Goal: Information Seeking & Learning: Learn about a topic

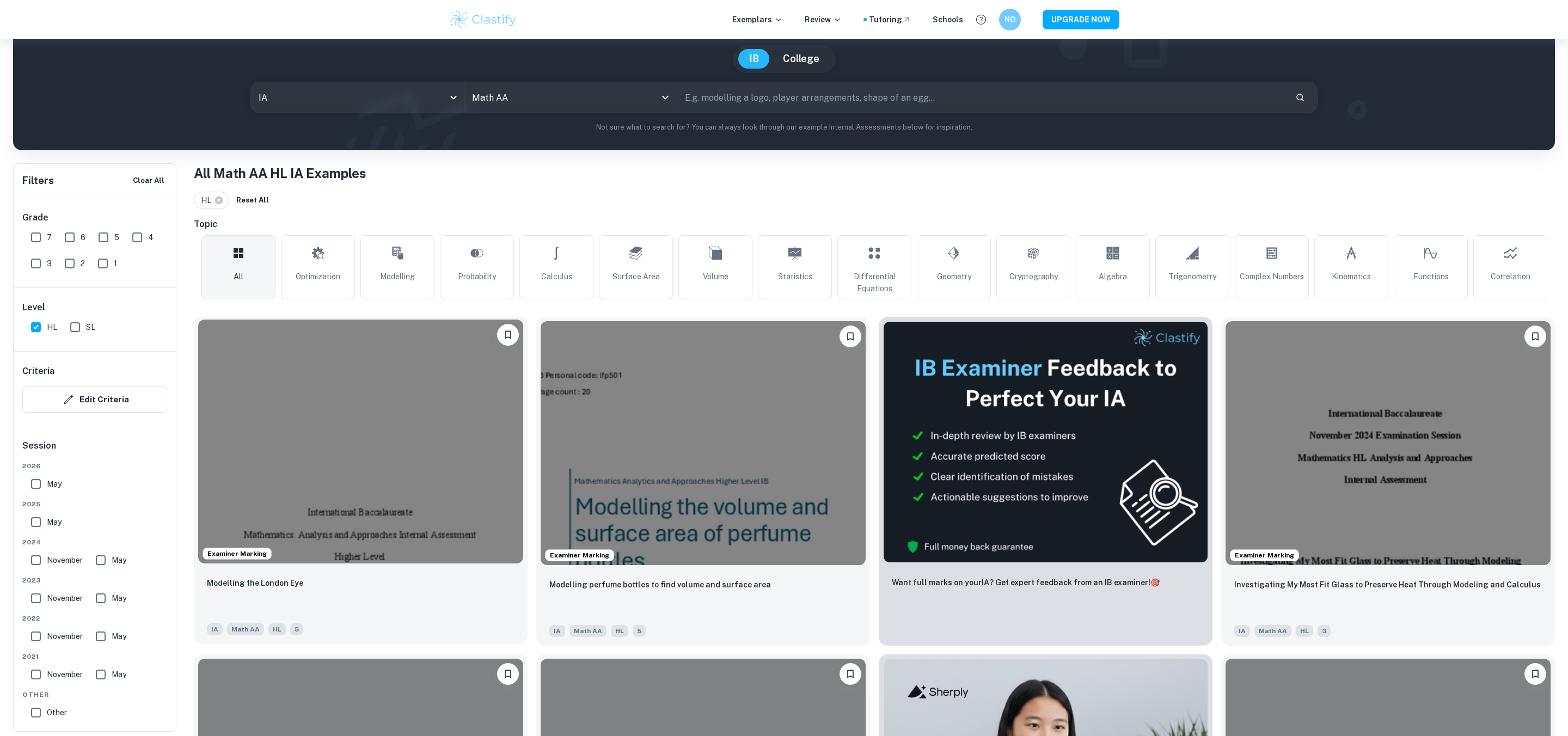
scroll to position [94, 0]
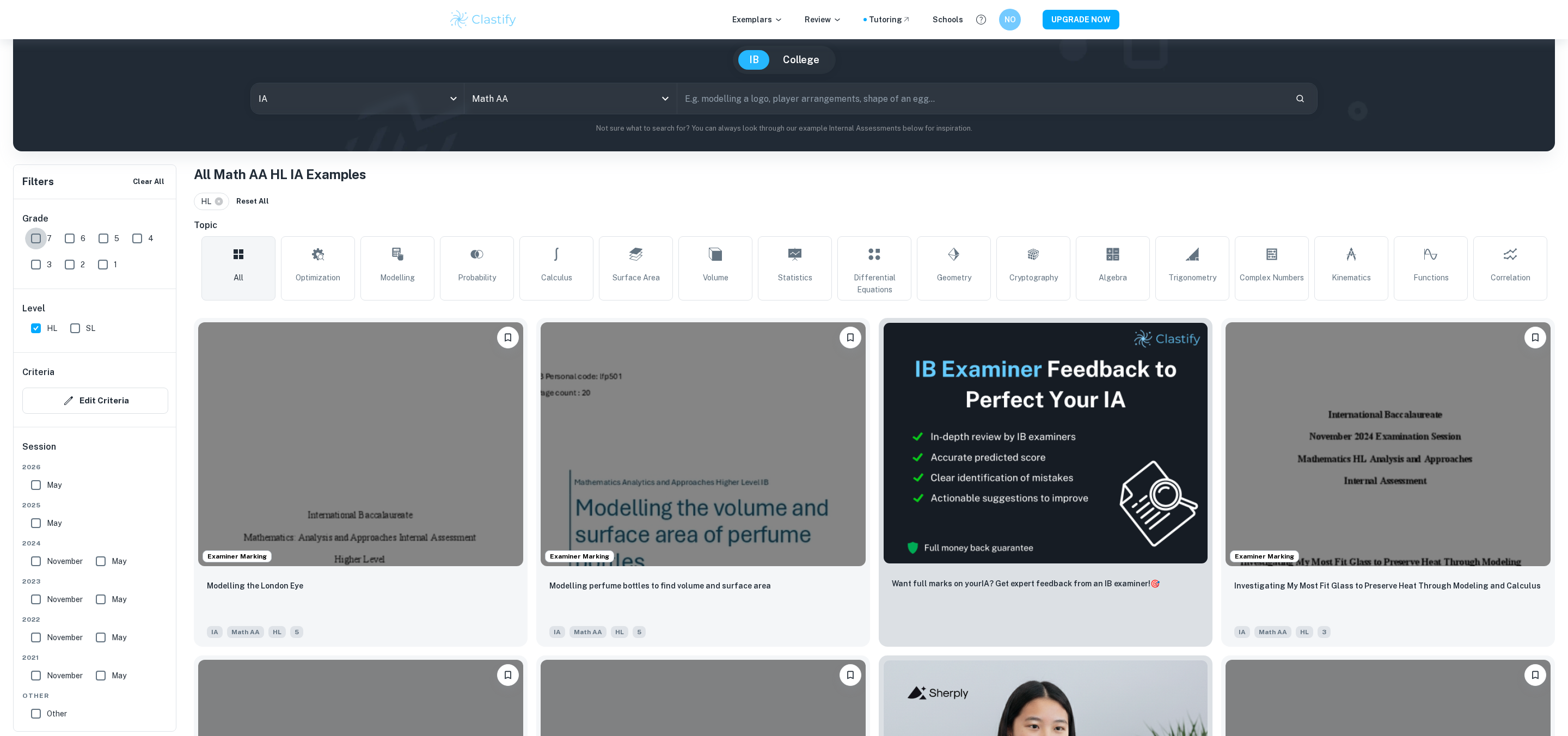
click at [38, 242] on input "7" at bounding box center [36, 238] width 22 height 22
checkbox input "true"
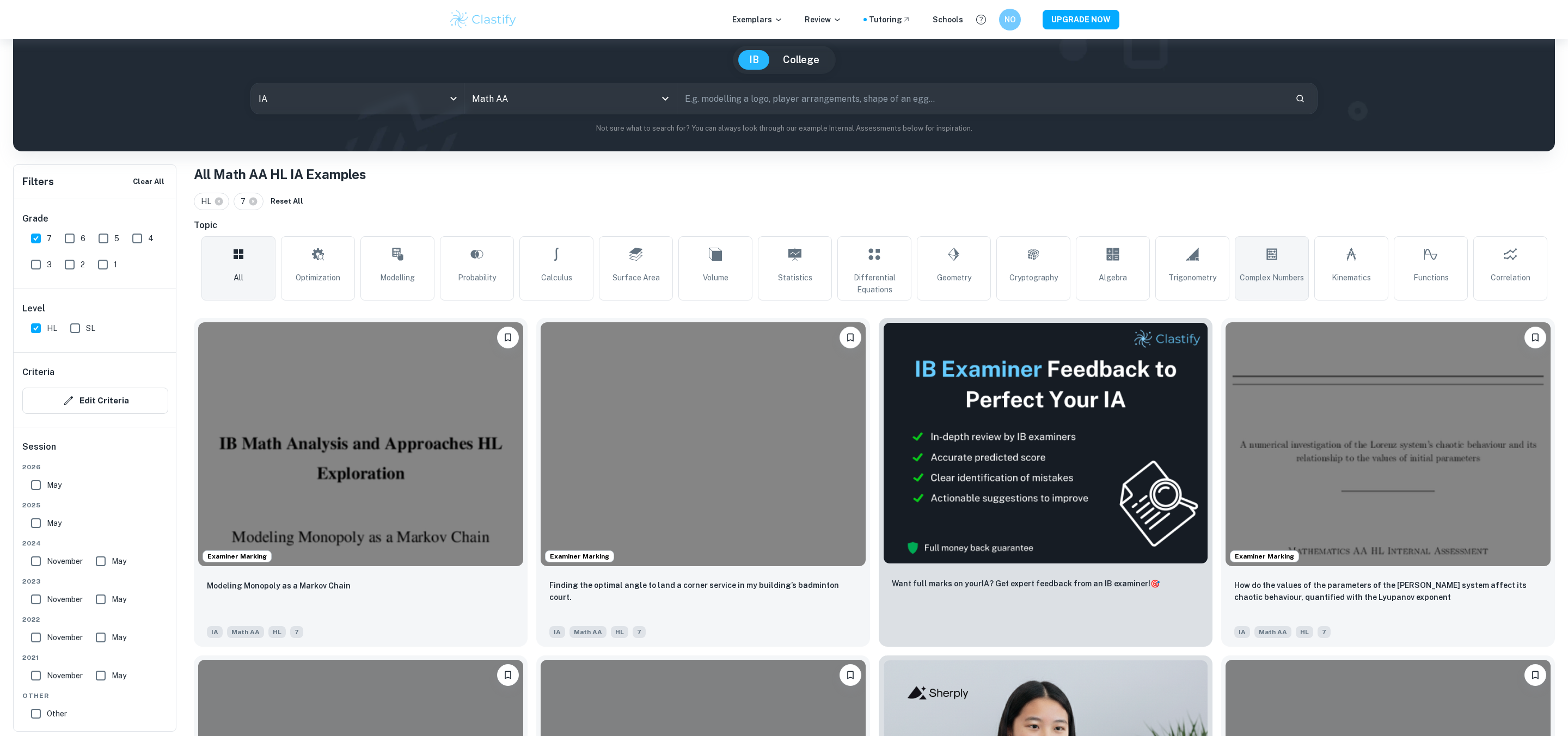
click at [1301, 284] on span "Complex Numbers" at bounding box center [1271, 277] width 64 height 12
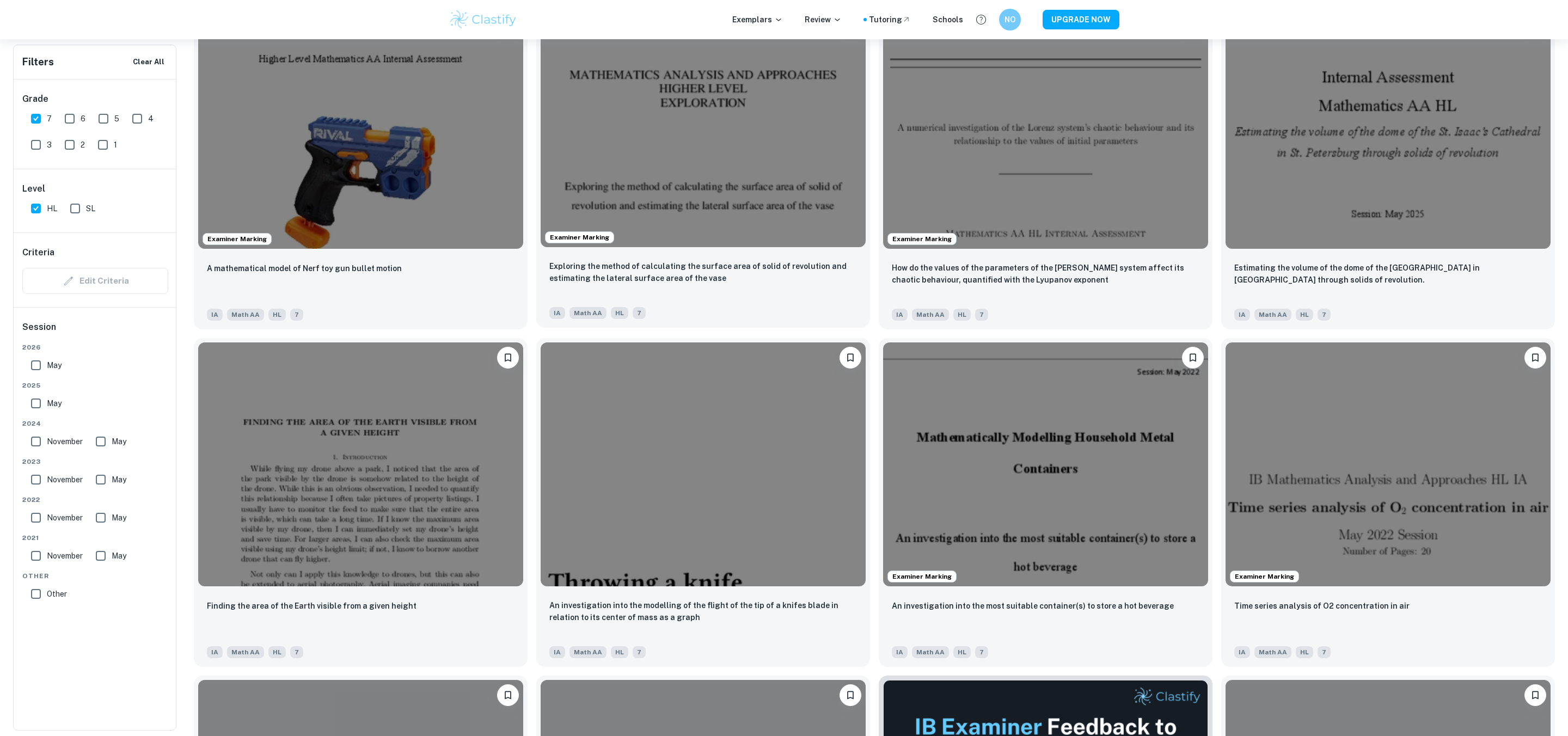
scroll to position [1172, 0]
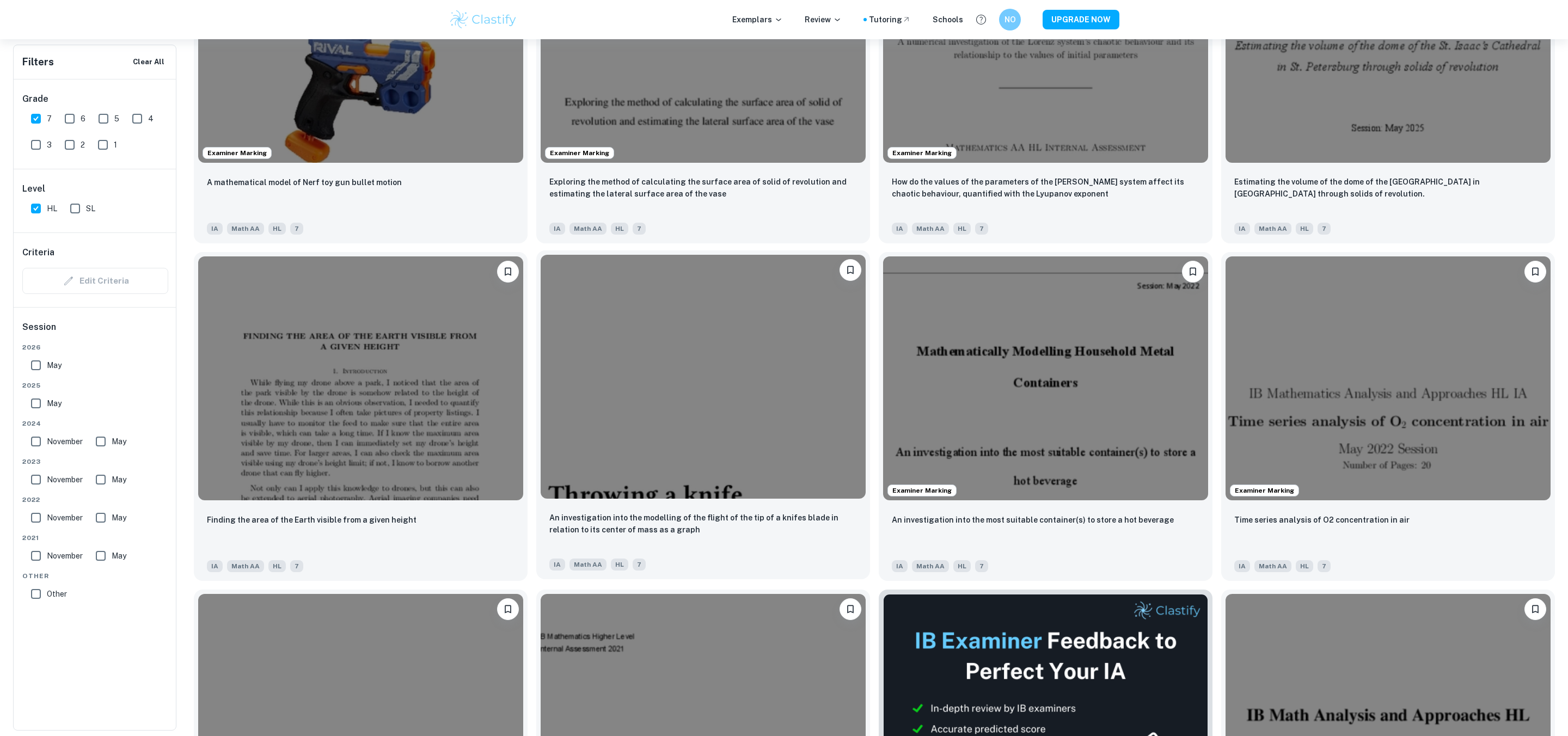
click at [721, 569] on div "IA Math AA HL 7" at bounding box center [698, 561] width 308 height 17
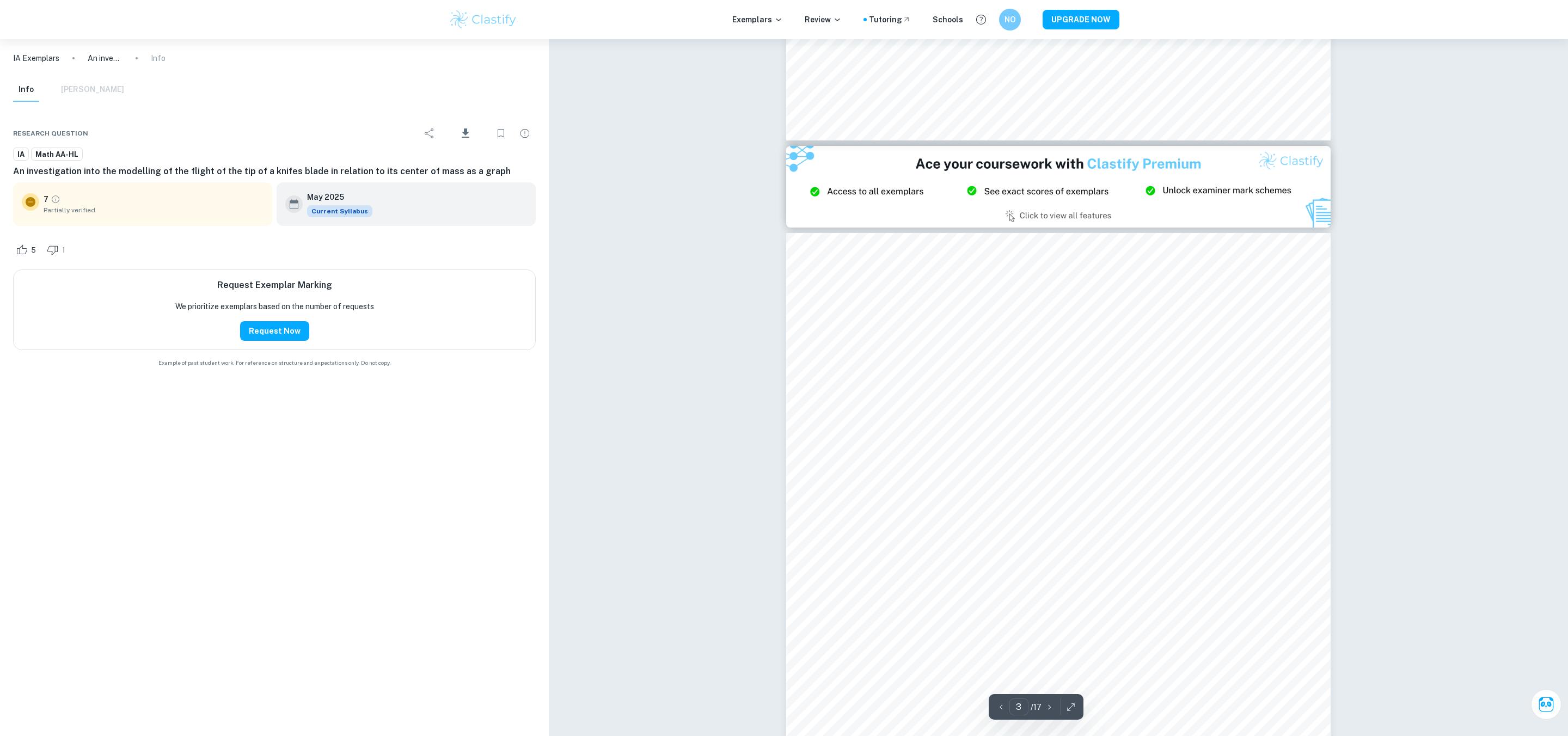
scroll to position [1541, 0]
type input "4"
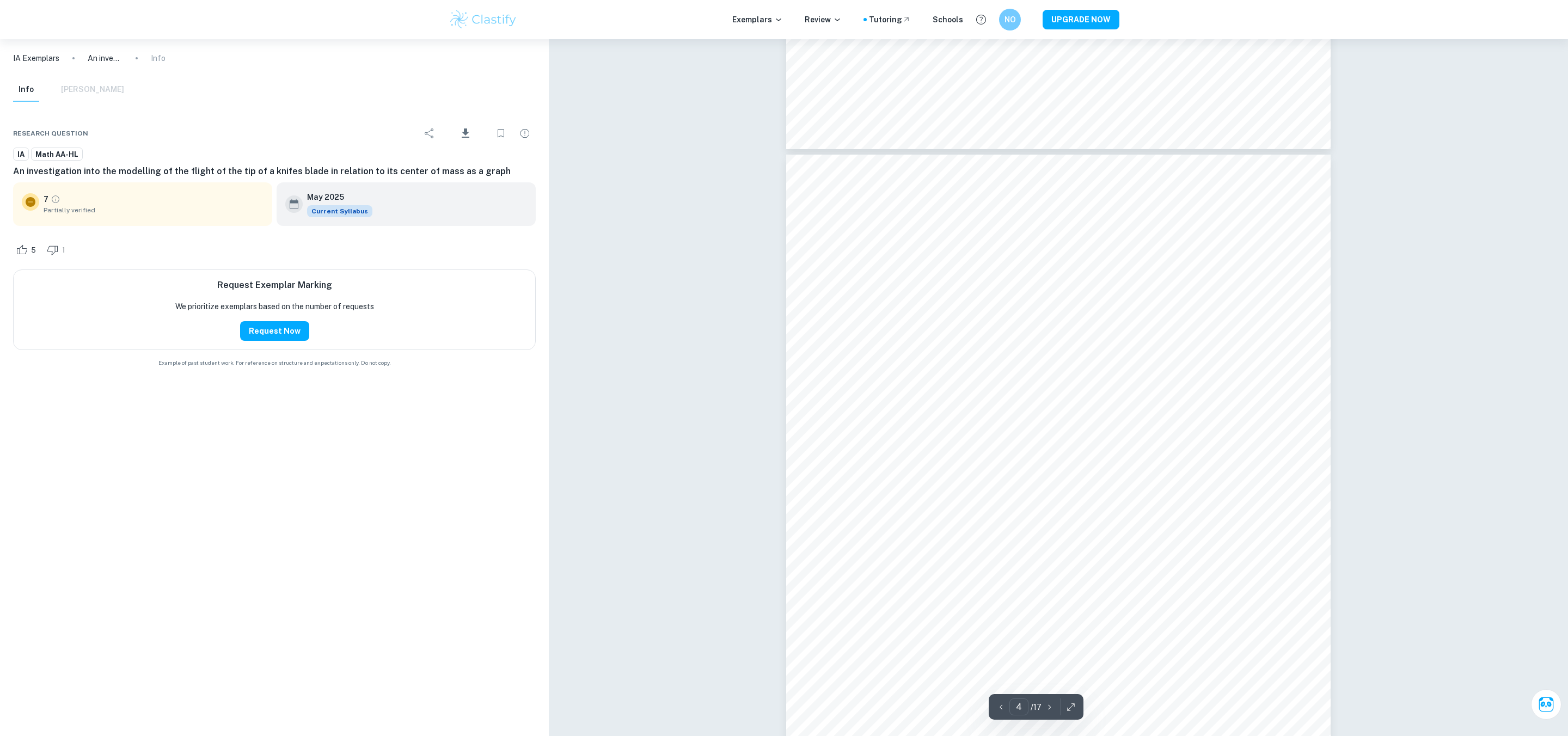
scroll to position [2503, 0]
